Goal: Information Seeking & Learning: Learn about a topic

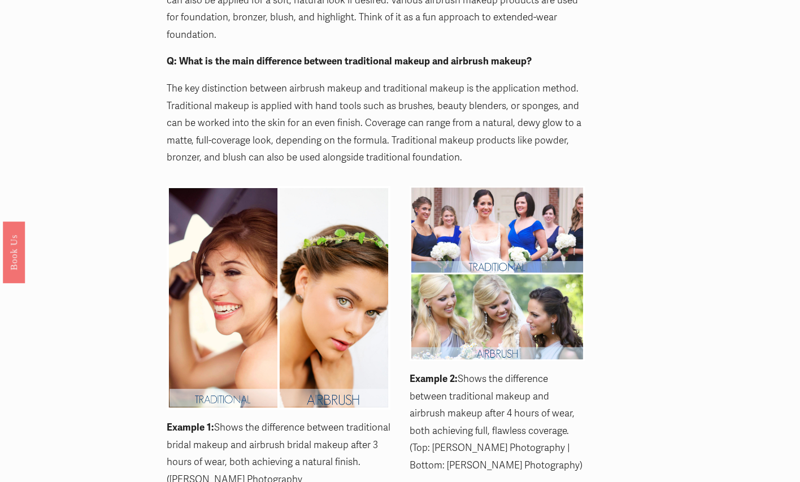
scroll to position [1130, 0]
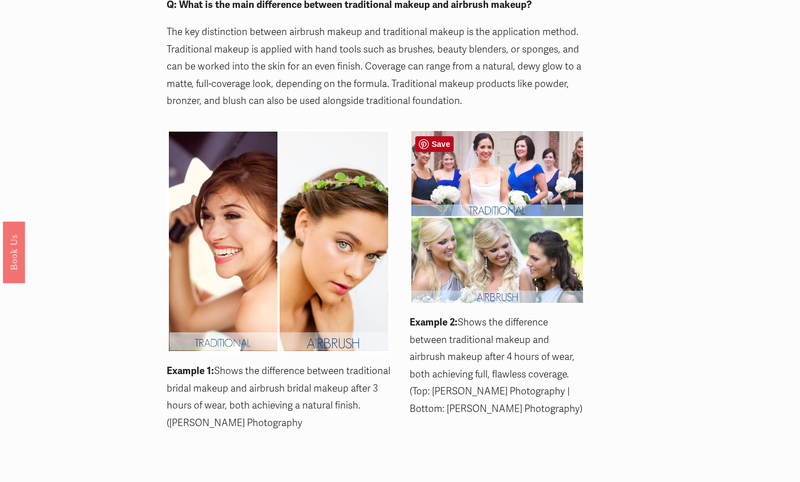
click at [500, 214] on div at bounding box center [497, 216] width 175 height 175
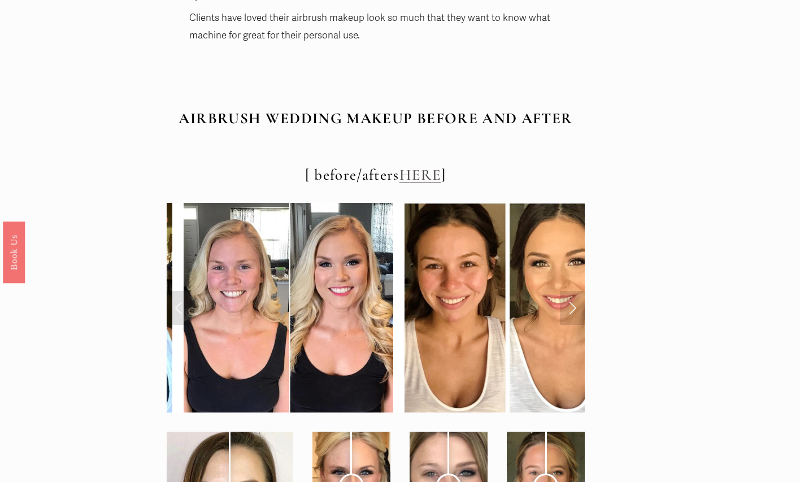
scroll to position [3843, 0]
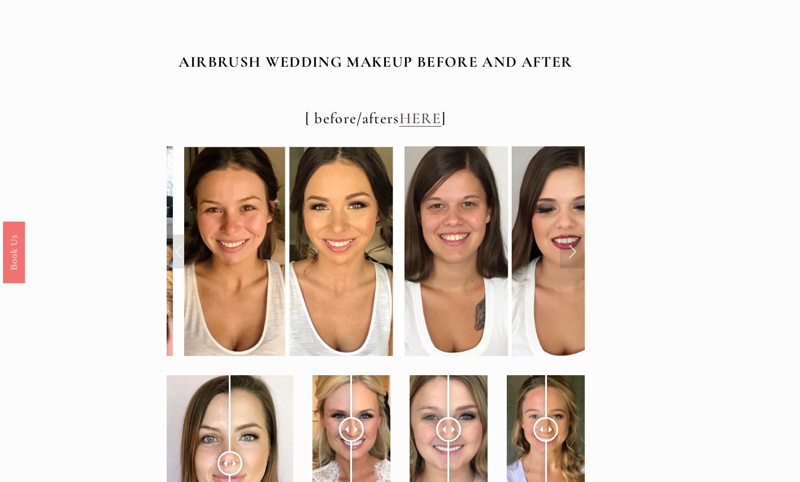
click at [567, 250] on link "Next Slide" at bounding box center [572, 252] width 25 height 34
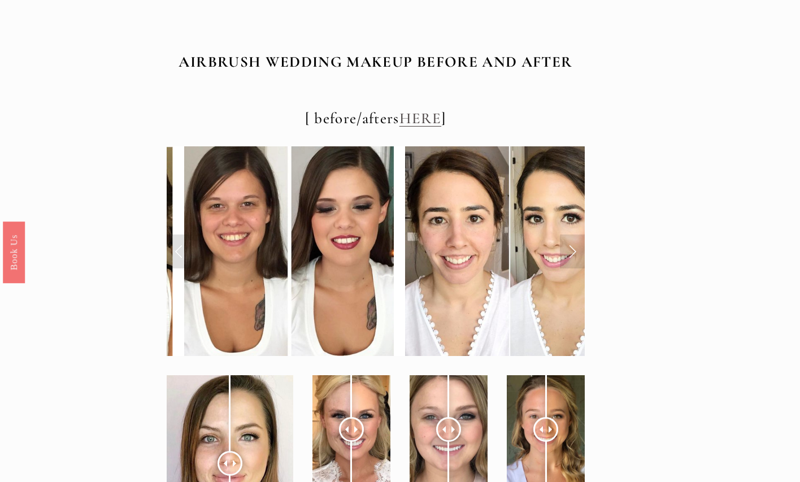
click at [567, 250] on link "Next Slide" at bounding box center [572, 252] width 25 height 34
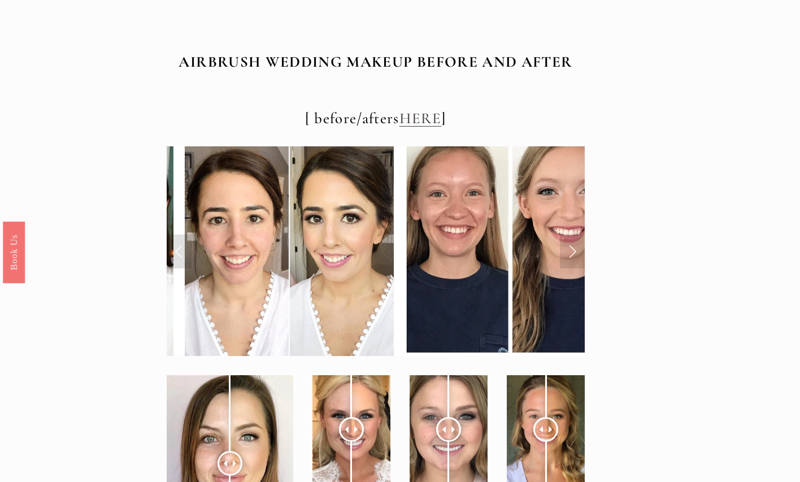
click at [567, 250] on link "Next Slide" at bounding box center [572, 252] width 25 height 34
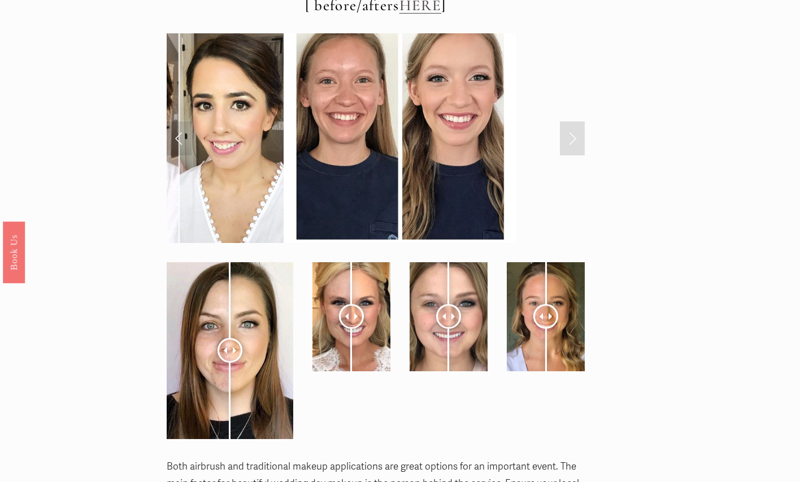
scroll to position [4013, 0]
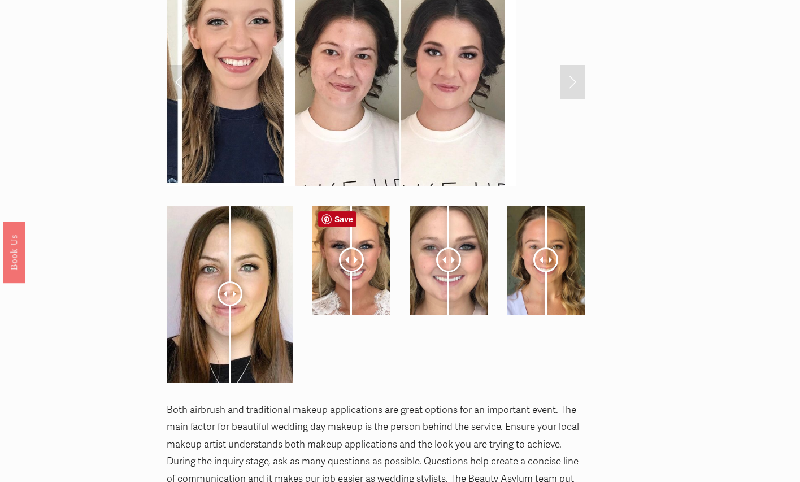
click at [354, 258] on div at bounding box center [351, 260] width 25 height 25
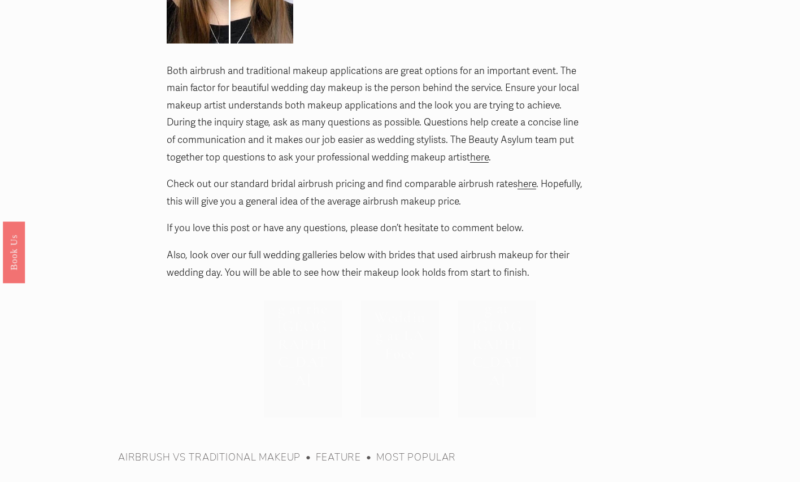
scroll to position [4296, 0]
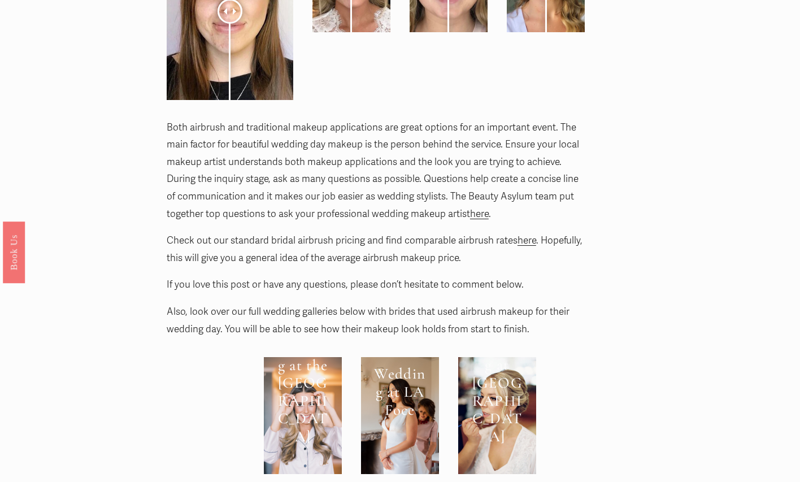
click at [525, 242] on link "here" at bounding box center [527, 241] width 19 height 12
click at [524, 240] on link "here" at bounding box center [527, 241] width 19 height 12
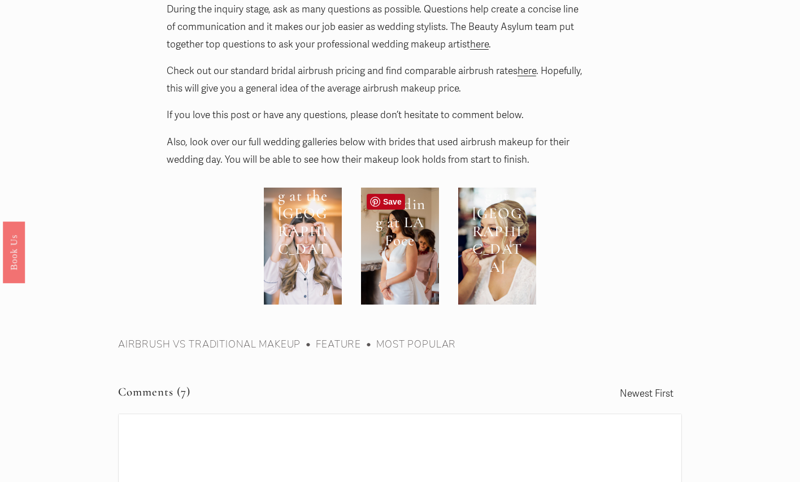
scroll to position [4522, 0]
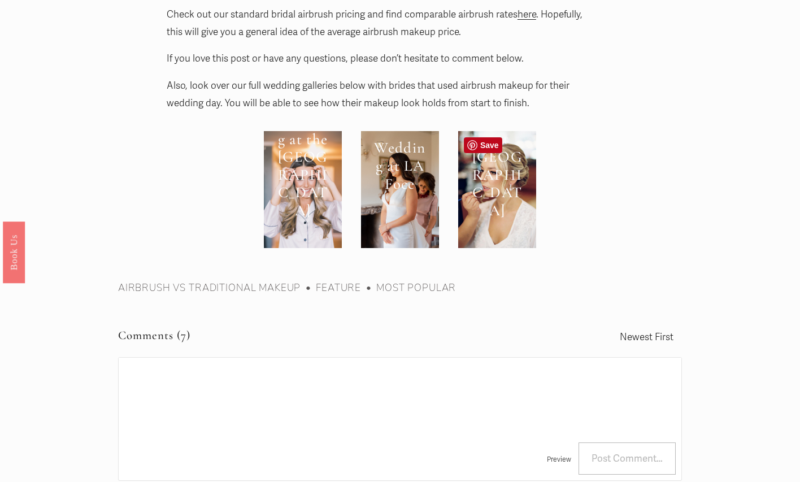
click at [492, 193] on div at bounding box center [497, 189] width 78 height 117
click at [418, 179] on div at bounding box center [400, 189] width 78 height 117
click at [314, 164] on div at bounding box center [303, 189] width 78 height 117
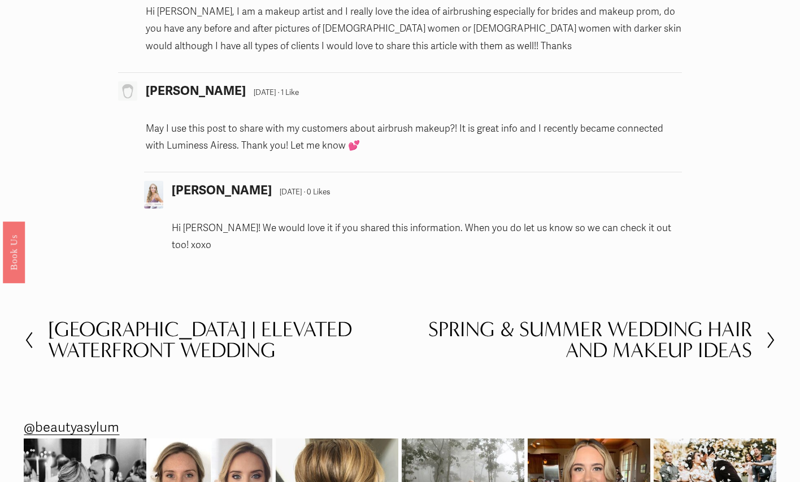
scroll to position [5652, 0]
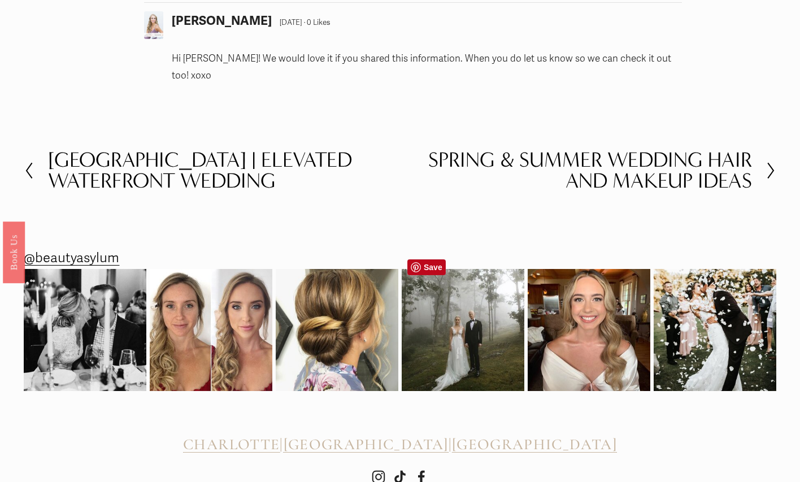
click at [475, 340] on img at bounding box center [463, 330] width 123 height 123
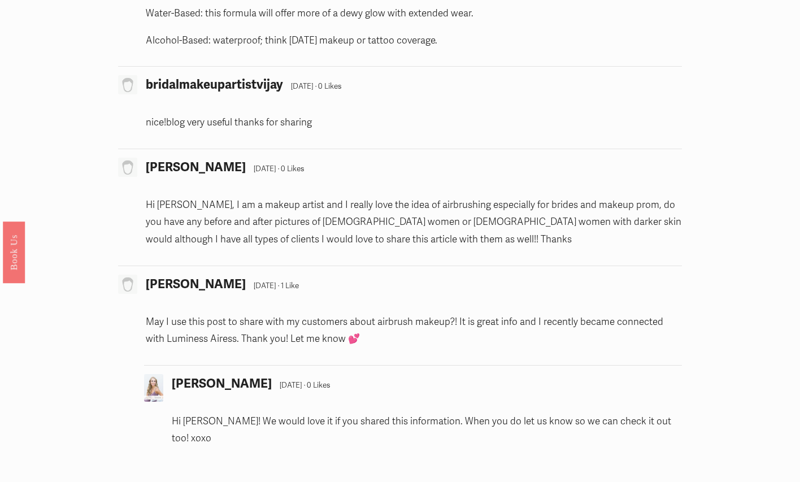
scroll to position [5233, 0]
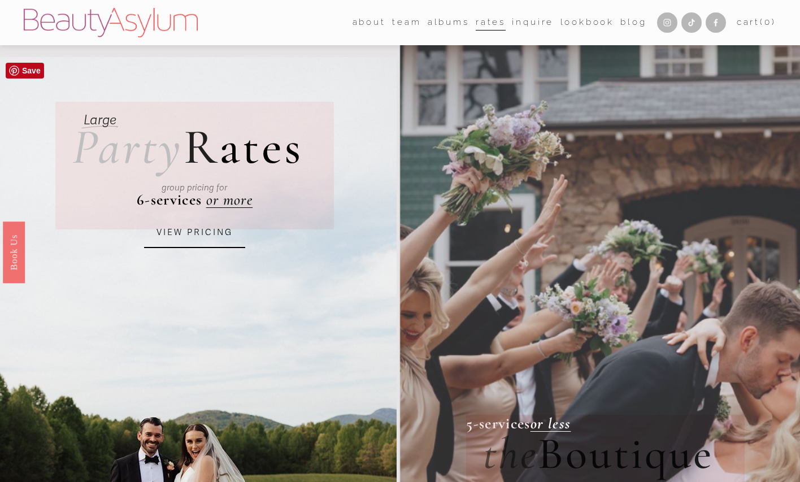
scroll to position [57, 0]
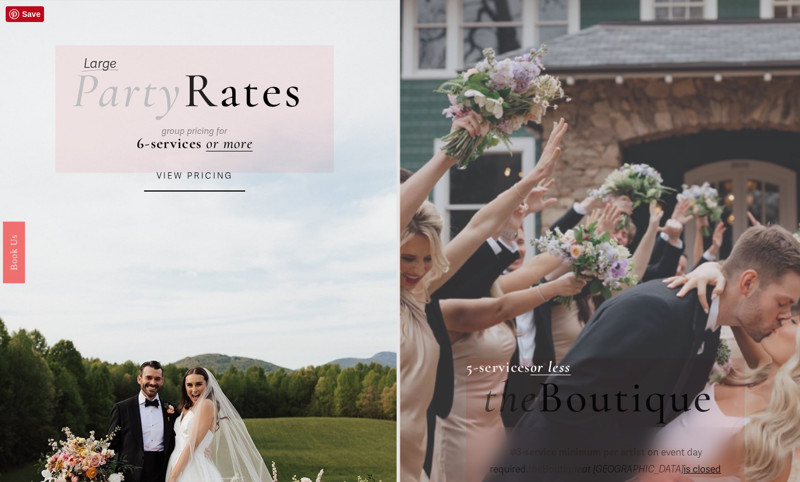
click at [184, 179] on link "VIEW PRICING" at bounding box center [195, 176] width 102 height 31
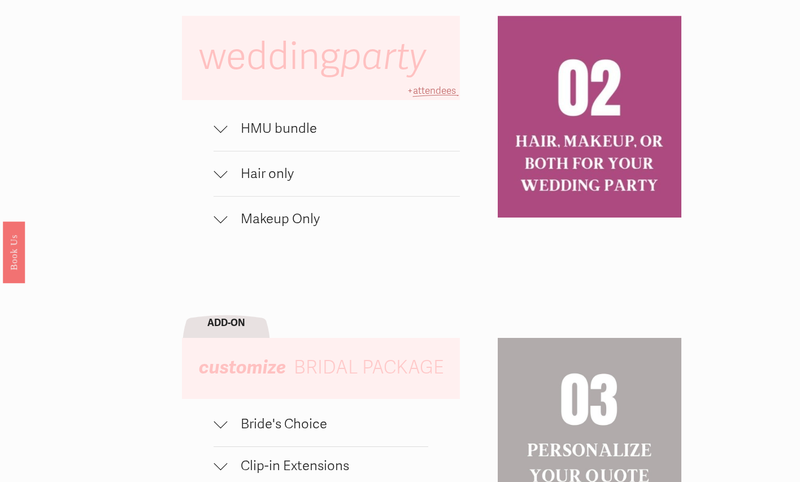
scroll to position [791, 0]
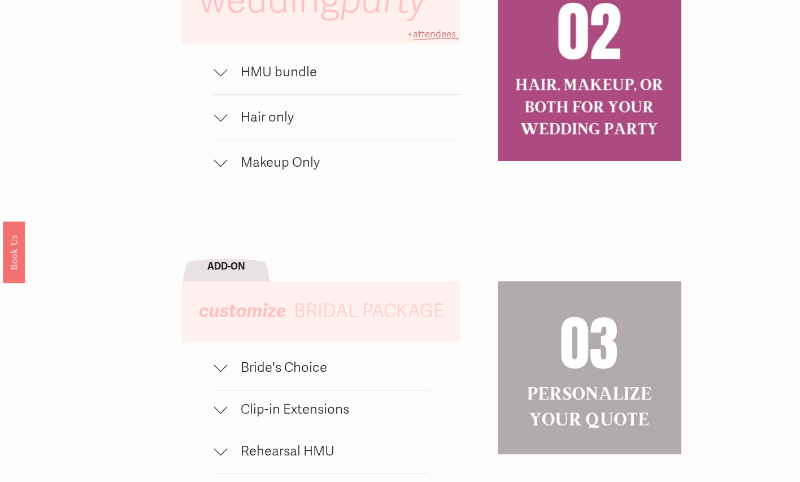
click at [223, 170] on div at bounding box center [221, 163] width 14 height 14
